Goal: Information Seeking & Learning: Find specific fact

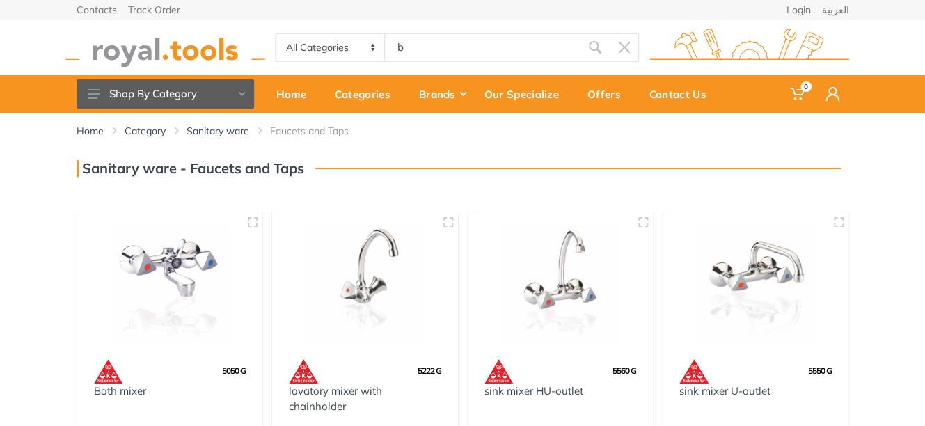
type input "b"
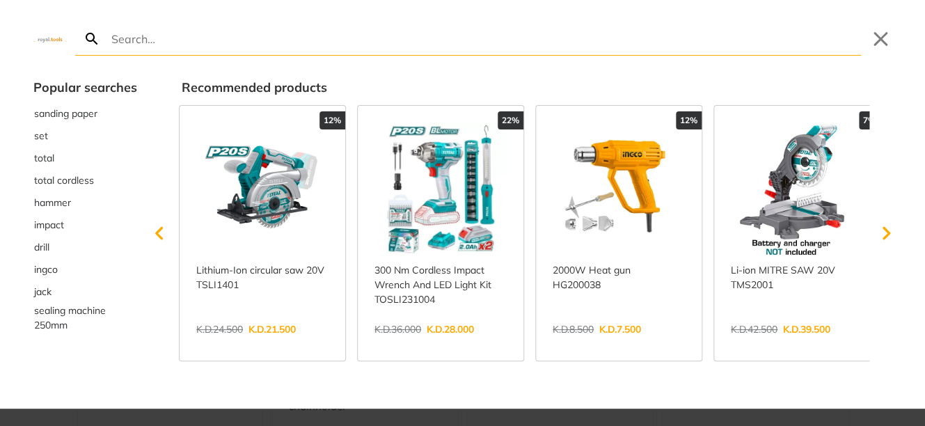
type input "a"
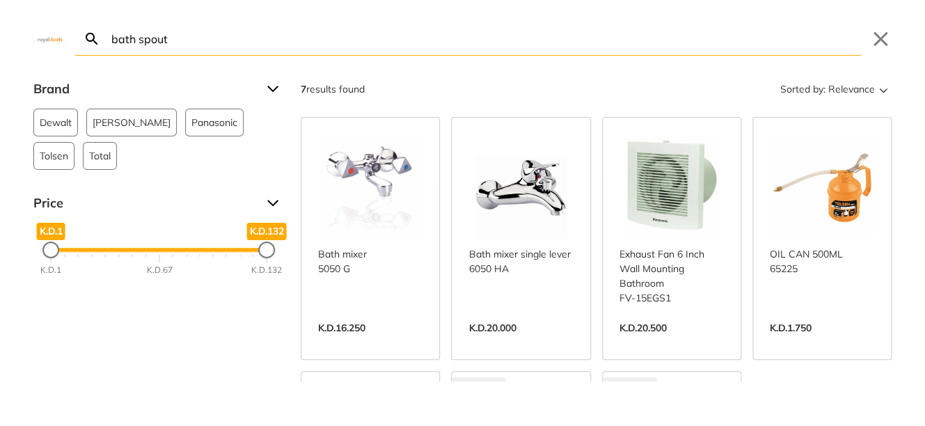
click at [139, 42] on input "bath spout" at bounding box center [485, 38] width 753 height 33
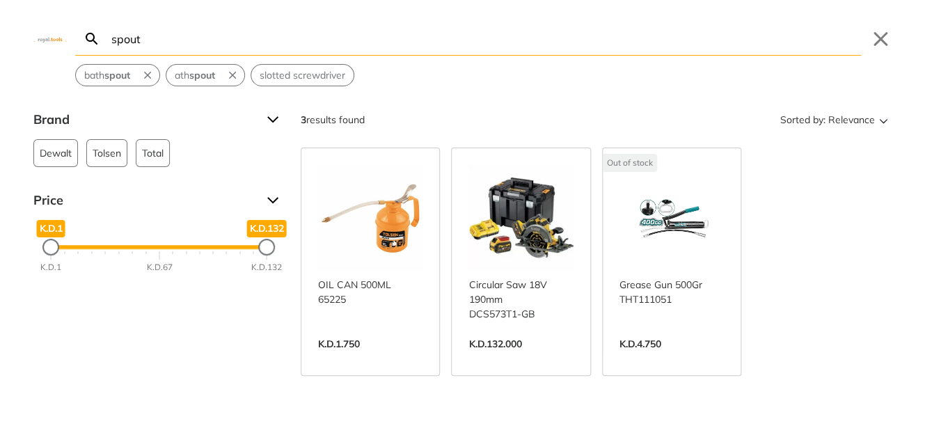
type input "spout"
